Goal: Use online tool/utility: Utilize a website feature to perform a specific function

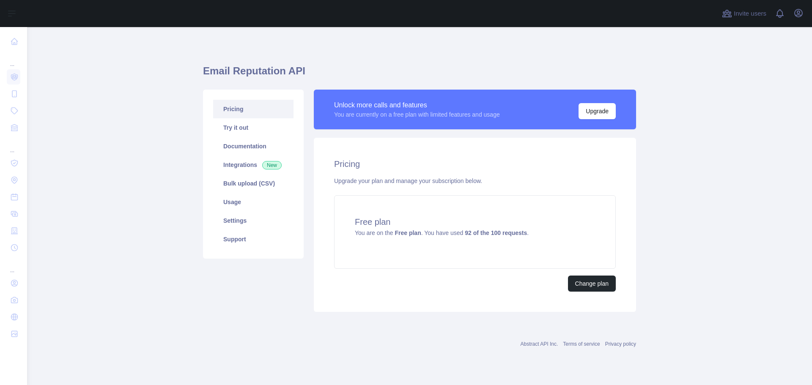
click at [99, 274] on main "Email Reputation API Pricing Try it out Documentation Integrations New Bulk upl…" at bounding box center [419, 206] width 785 height 358
click at [724, 202] on main "Email Reputation API Pricing Try it out Documentation Integrations New Bulk upl…" at bounding box center [419, 206] width 785 height 358
click at [249, 109] on link "Pricing" at bounding box center [253, 109] width 80 height 19
click at [233, 128] on link "Try it out" at bounding box center [253, 127] width 80 height 19
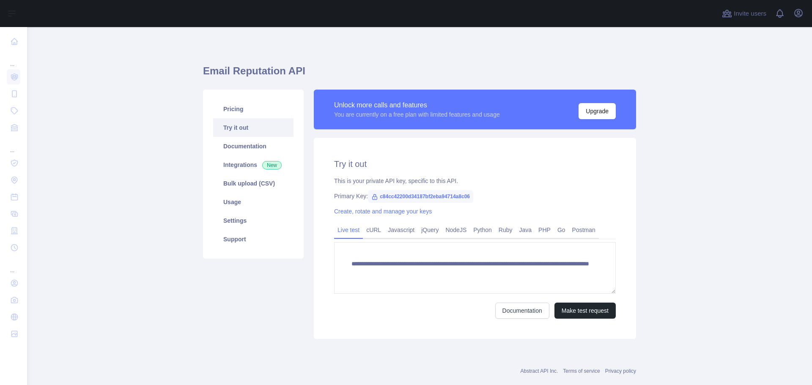
click at [422, 194] on span "c84cc42200d34187bf2eba94714a8c06" at bounding box center [420, 196] width 105 height 13
copy span "c84cc42200d34187bf2eba94714a8c06"
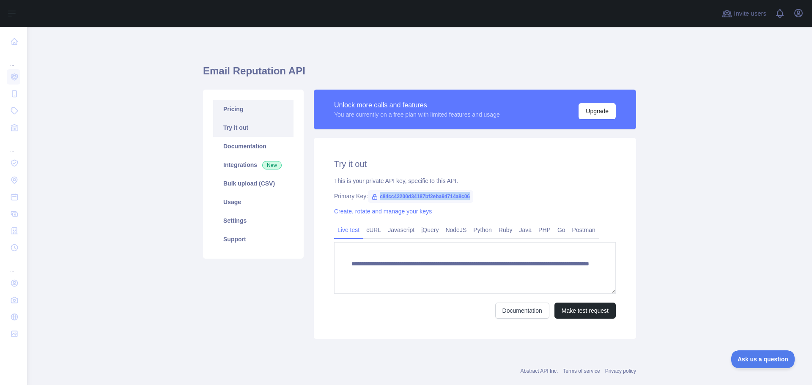
click at [241, 109] on link "Pricing" at bounding box center [253, 109] width 80 height 19
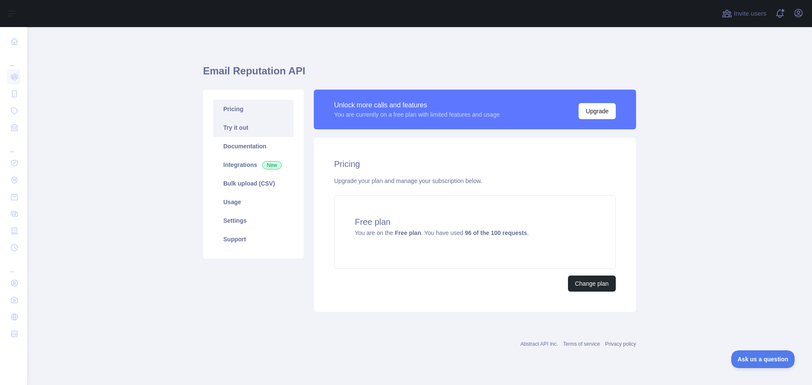
click at [262, 128] on link "Try it out" at bounding box center [253, 127] width 80 height 19
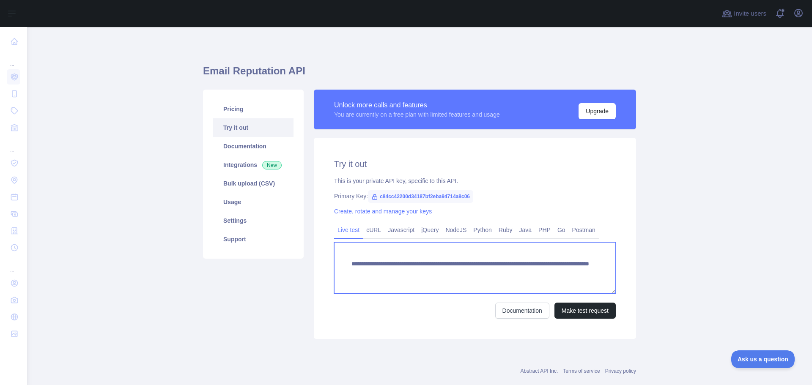
drag, startPoint x: 494, startPoint y: 272, endPoint x: 556, endPoint y: 270, distance: 62.2
click at [556, 270] on textarea "**********" at bounding box center [475, 268] width 282 height 52
paste textarea "***"
type textarea "**********"
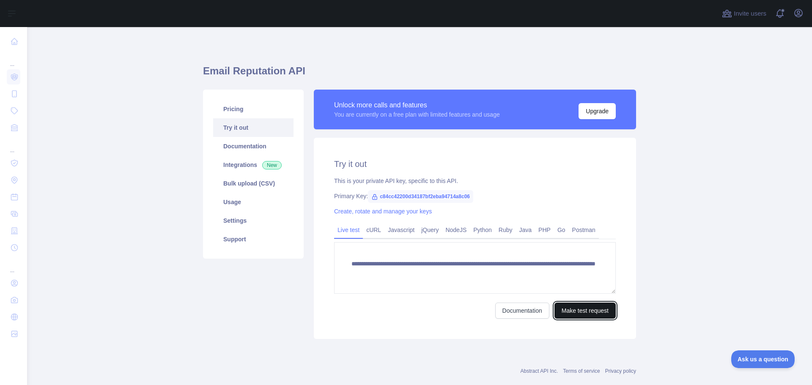
click at [588, 313] on button "Make test request" at bounding box center [584, 311] width 61 height 16
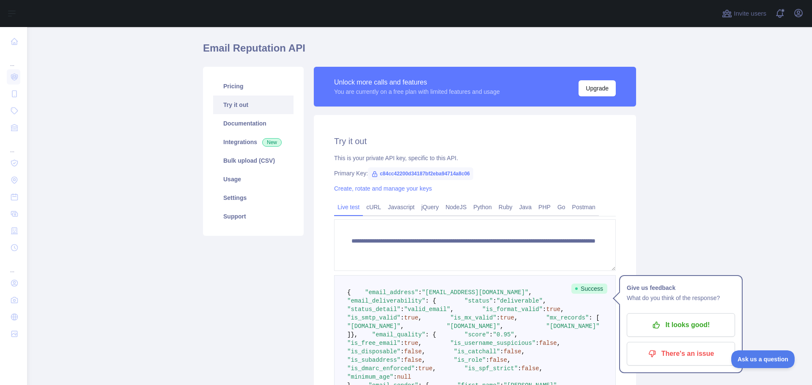
scroll to position [11, 0]
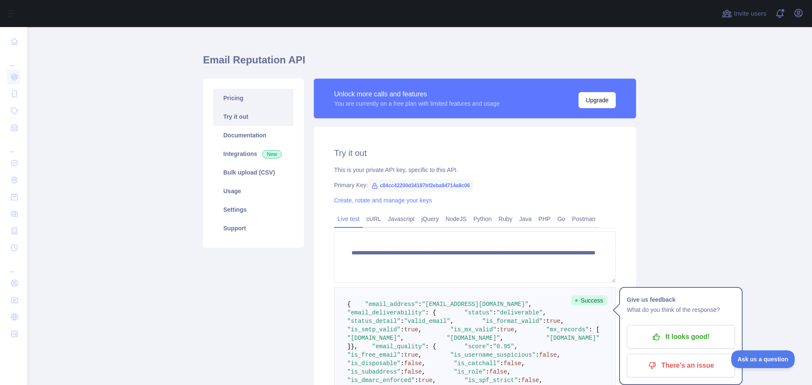
click at [235, 102] on link "Pricing" at bounding box center [253, 98] width 80 height 19
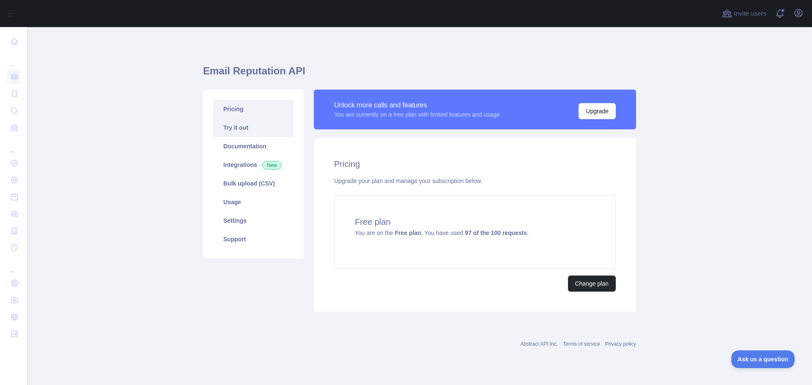
click at [247, 133] on link "Try it out" at bounding box center [253, 127] width 80 height 19
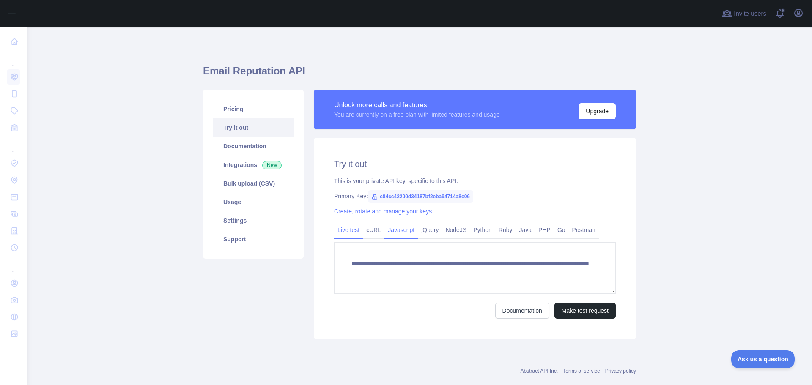
click at [403, 235] on link "Javascript" at bounding box center [400, 230] width 33 height 14
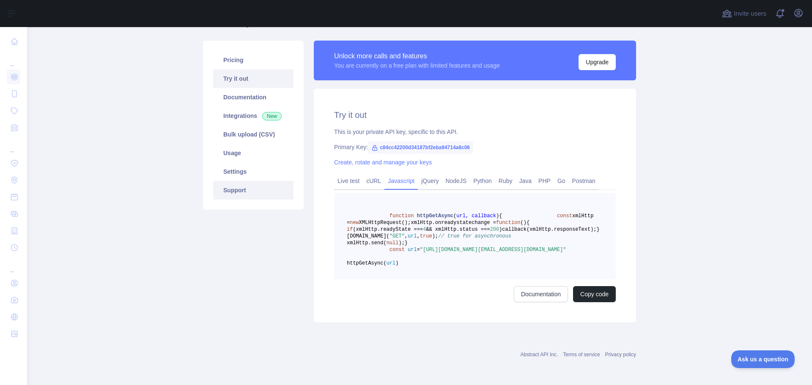
scroll to position [47, 0]
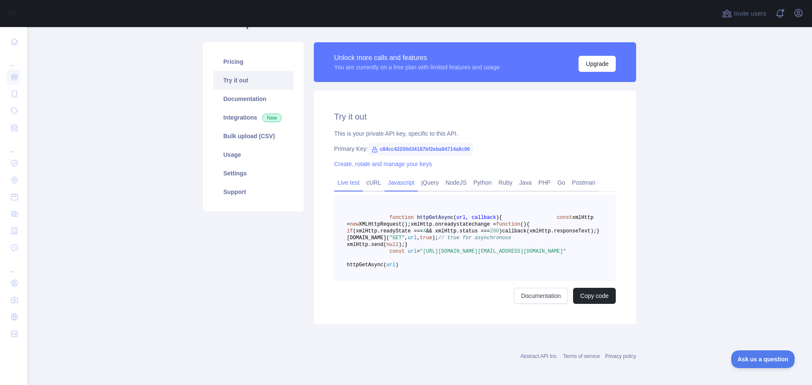
click at [347, 178] on link "Live test" at bounding box center [348, 183] width 29 height 14
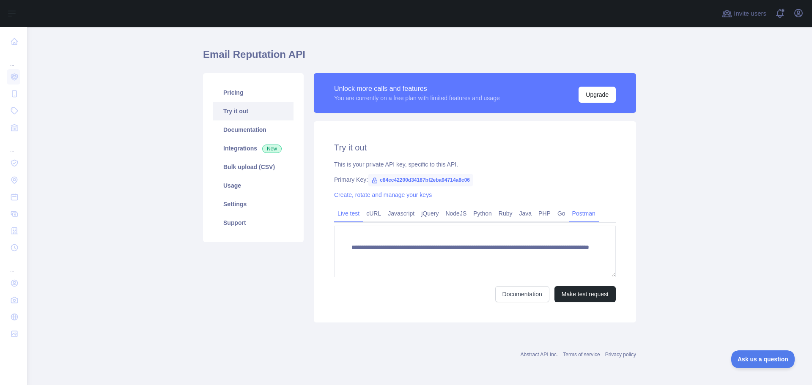
click at [574, 214] on link "Postman" at bounding box center [584, 214] width 30 height 14
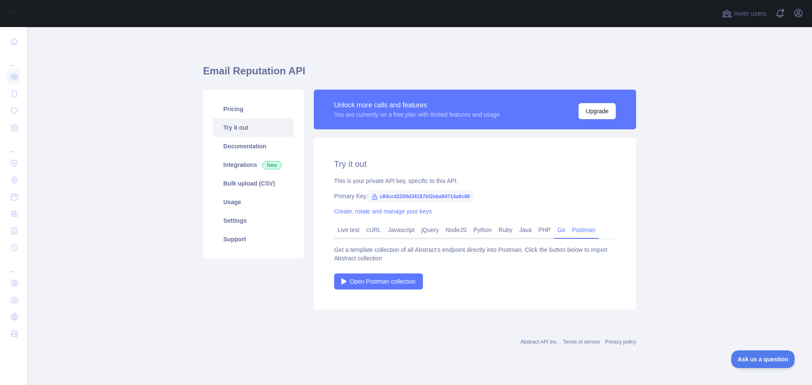
click at [555, 233] on link "Go" at bounding box center [561, 230] width 15 height 14
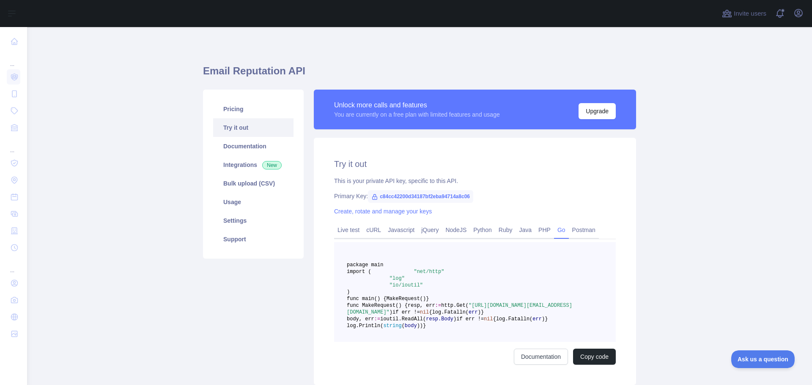
drag, startPoint x: 555, startPoint y: 233, endPoint x: 541, endPoint y: 196, distance: 39.9
click at [541, 196] on div "Primary Key: c84cc42200d34187bf2eba94714a8c06" at bounding box center [475, 196] width 282 height 8
